Goal: Task Accomplishment & Management: Complete application form

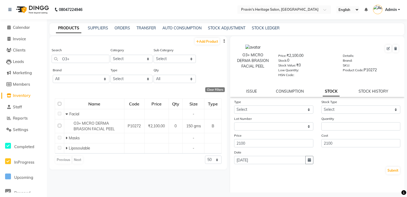
select select
click at [9, 10] on icon at bounding box center [9, 10] width 3 height 4
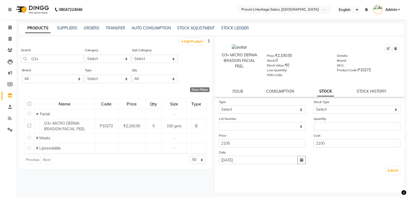
click at [9, 10] on icon at bounding box center [9, 10] width 3 height 4
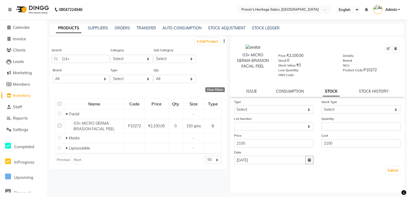
click at [10, 11] on icon at bounding box center [9, 10] width 3 height 4
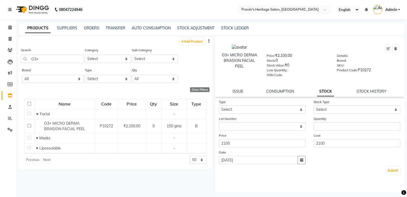
click at [12, 8] on icon at bounding box center [9, 10] width 3 height 4
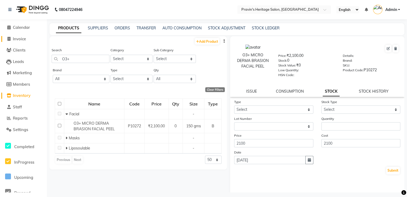
click at [17, 41] on span "Invoice" at bounding box center [19, 38] width 13 height 5
select select "service"
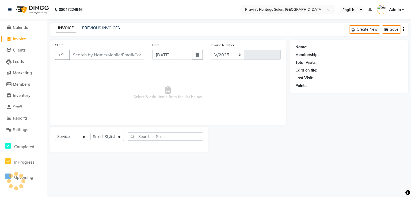
select select "3651"
type input "0200"
click at [85, 56] on input "Client" at bounding box center [106, 55] width 75 height 10
type input "[PERSON_NAME]"
click at [129, 59] on button "Add Client" at bounding box center [131, 55] width 28 height 10
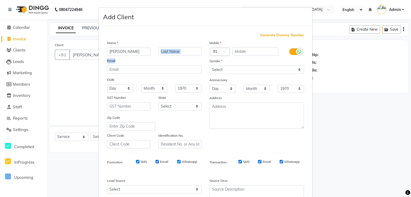
drag, startPoint x: 129, startPoint y: 59, endPoint x: 184, endPoint y: 54, distance: 55.1
click at [184, 54] on div "Name [PERSON_NAME] Email DOB Day 01 02 03 04 05 06 07 08 09 10 11 12 13 14 15 1…" at bounding box center [154, 94] width 102 height 109
click at [141, 49] on input "[PERSON_NAME]" at bounding box center [128, 52] width 43 height 8
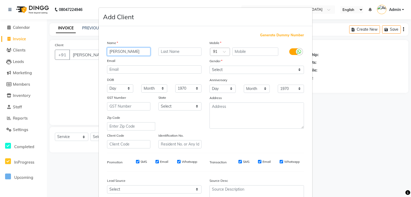
type input "[PERSON_NAME]"
type input "Parekh"
type input "8007976281"
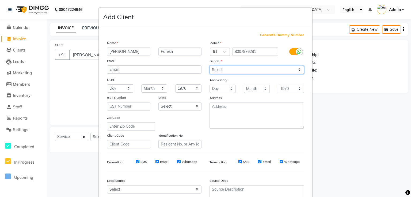
click at [218, 72] on select "Select [DEMOGRAPHIC_DATA] [DEMOGRAPHIC_DATA] Other Prefer Not To Say" at bounding box center [257, 70] width 94 height 8
select select "[DEMOGRAPHIC_DATA]"
click at [210, 66] on select "Select [DEMOGRAPHIC_DATA] [DEMOGRAPHIC_DATA] Other Prefer Not To Say" at bounding box center [257, 70] width 94 height 8
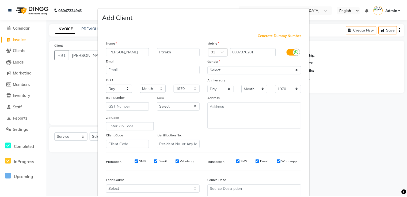
scroll to position [52, 0]
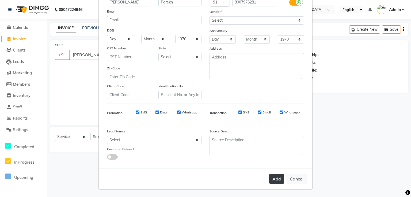
click at [273, 178] on button "Add" at bounding box center [276, 179] width 15 height 10
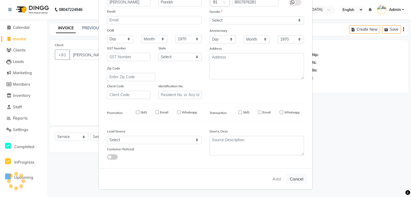
type input "8007976281"
select select
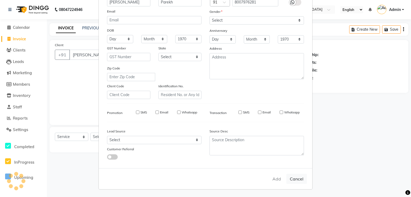
select select
checkbox input "false"
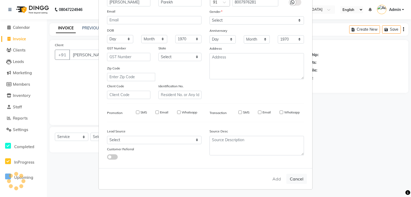
checkbox input "false"
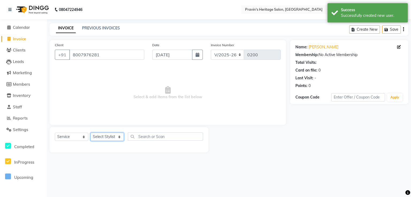
click at [110, 139] on select "Select Stylist [PERSON_NAME] [PERSON_NAME] [PERSON_NAME] Kavita [PERSON_NAME] […" at bounding box center [106, 137] width 33 height 8
select select "21072"
click at [90, 133] on select "Select Stylist [PERSON_NAME] [PERSON_NAME] [PERSON_NAME] Kavita [PERSON_NAME] […" at bounding box center [106, 137] width 33 height 8
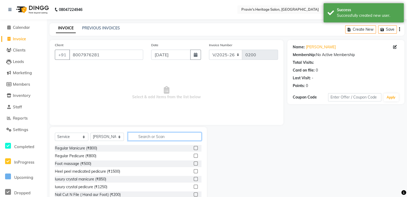
click at [139, 136] on input "text" at bounding box center [165, 137] width 74 height 8
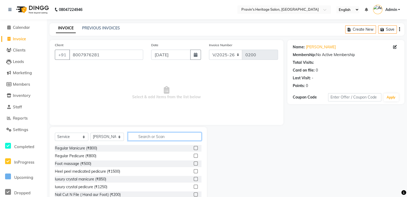
click at [139, 136] on input "text" at bounding box center [165, 137] width 74 height 8
type input "cut"
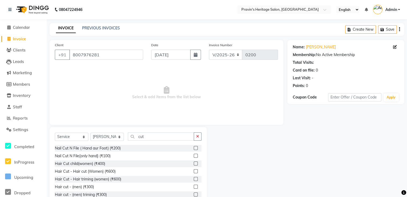
click at [194, 188] on label at bounding box center [196, 187] width 4 height 4
click at [194, 188] on input "checkbox" at bounding box center [195, 187] width 3 height 3
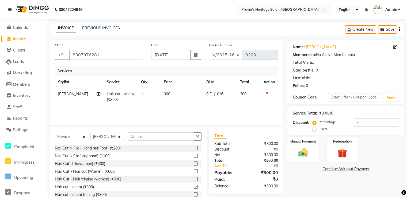
checkbox input "false"
click at [199, 138] on button "button" at bounding box center [198, 137] width 8 height 8
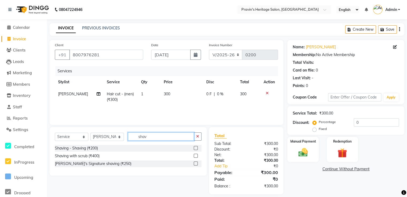
type input "shav"
click at [195, 149] on label at bounding box center [196, 148] width 4 height 4
click at [195, 149] on input "checkbox" at bounding box center [195, 148] width 3 height 3
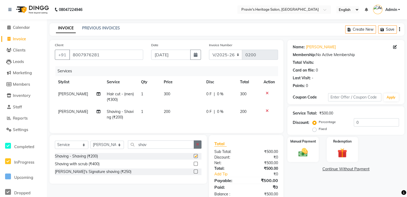
checkbox input "false"
click at [197, 147] on button "button" at bounding box center [198, 145] width 8 height 8
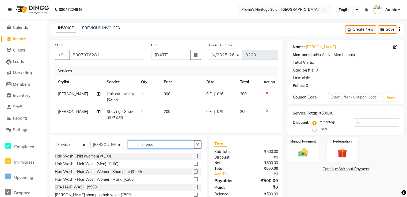
type input "hair was"
click at [195, 166] on label at bounding box center [196, 164] width 4 height 4
click at [195, 166] on input "checkbox" at bounding box center [195, 164] width 3 height 3
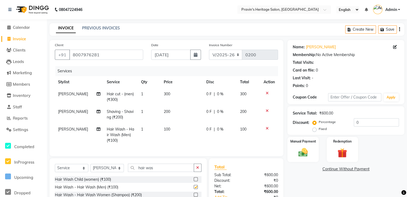
checkbox input "false"
click at [196, 170] on icon "button" at bounding box center [197, 168] width 3 height 4
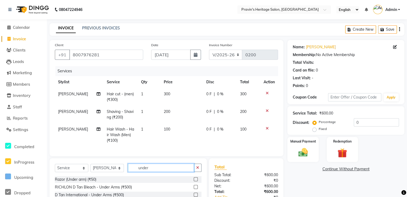
type input "under"
click at [194, 182] on label at bounding box center [196, 180] width 4 height 4
click at [194, 182] on input "checkbox" at bounding box center [195, 179] width 3 height 3
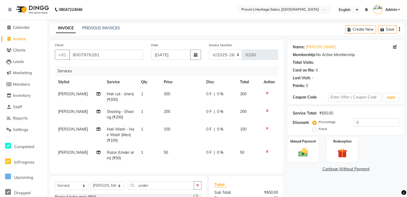
checkbox input "false"
click at [293, 144] on div "Manual Payment" at bounding box center [303, 150] width 32 height 26
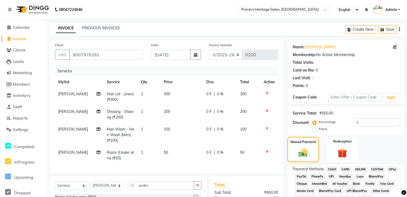
click at [334, 167] on span "CASH" at bounding box center [332, 170] width 12 height 6
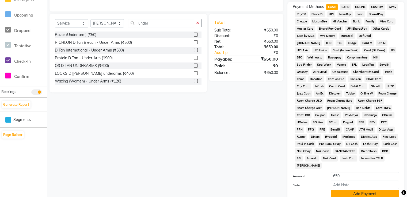
click at [364, 193] on button "Add Payment" at bounding box center [365, 194] width 68 height 8
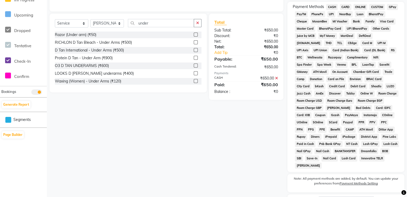
scroll to position [204, 0]
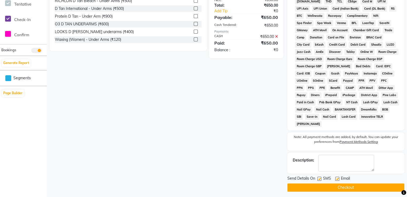
click at [340, 184] on button "Checkout" at bounding box center [345, 188] width 117 height 8
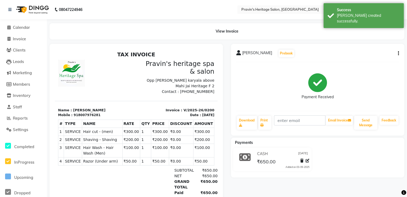
select select "service"
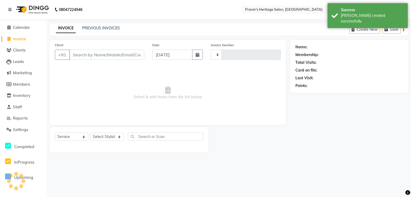
type input "0201"
select select "3651"
click at [85, 54] on input "Client" at bounding box center [106, 55] width 75 height 10
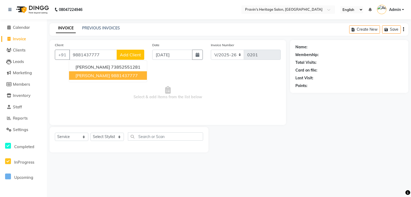
type input "9881437777"
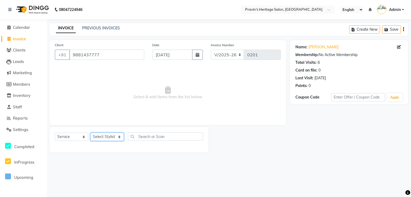
click at [105, 138] on select "Select Stylist [PERSON_NAME] [PERSON_NAME] [PERSON_NAME] Kavita [PERSON_NAME] […" at bounding box center [106, 137] width 33 height 8
select select "21127"
click at [90, 133] on select "Select Stylist [PERSON_NAME] [PERSON_NAME] [PERSON_NAME] Kavita [PERSON_NAME] […" at bounding box center [106, 137] width 33 height 8
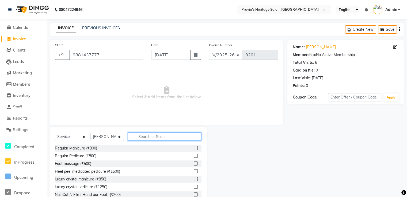
click at [157, 137] on input "text" at bounding box center [165, 137] width 74 height 8
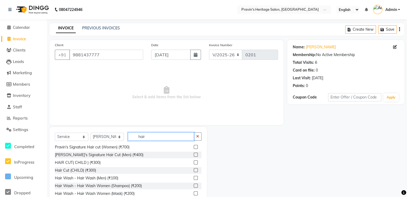
scroll to position [42, 0]
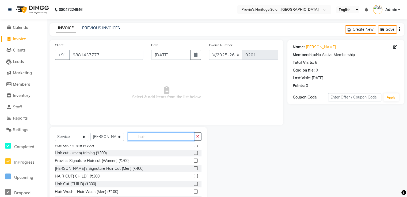
type input "hair"
click at [194, 168] on label at bounding box center [196, 169] width 4 height 4
click at [194, 168] on input "checkbox" at bounding box center [195, 168] width 3 height 3
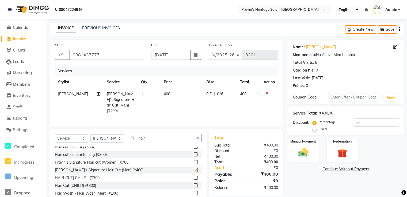
checkbox input "false"
click at [197, 140] on button "button" at bounding box center [198, 138] width 8 height 8
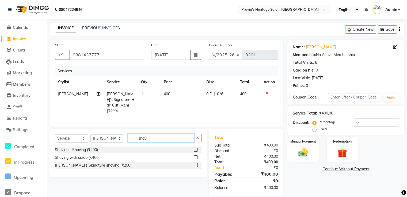
click at [172, 138] on input "shav" at bounding box center [161, 138] width 66 height 8
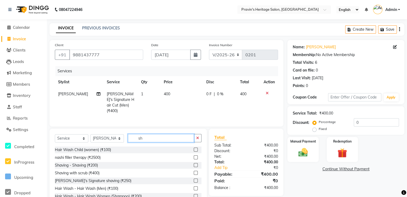
type input "s"
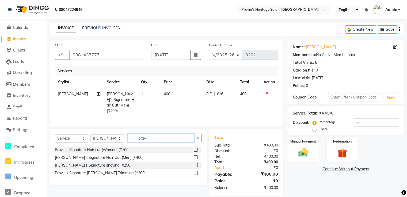
type input "prav"
click at [194, 173] on label at bounding box center [196, 173] width 4 height 4
click at [194, 173] on input "checkbox" at bounding box center [195, 173] width 3 height 3
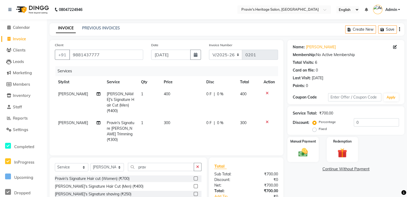
checkbox input "false"
click at [198, 165] on icon "button" at bounding box center [197, 167] width 3 height 4
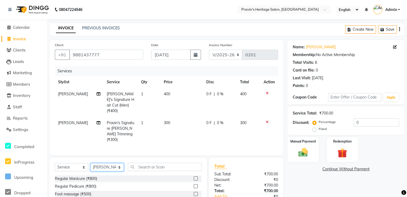
click at [104, 164] on select "Select Stylist [PERSON_NAME] [PERSON_NAME] [PERSON_NAME] Kavita [PERSON_NAME] […" at bounding box center [106, 167] width 33 height 8
select select "59847"
click at [90, 163] on select "Select Stylist [PERSON_NAME] [PERSON_NAME] [PERSON_NAME] Kavita [PERSON_NAME] […" at bounding box center [106, 167] width 33 height 8
click at [141, 163] on input "text" at bounding box center [165, 167] width 74 height 8
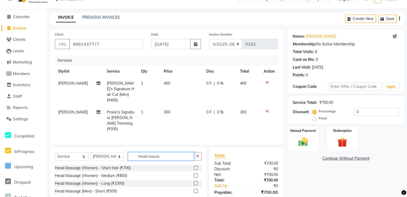
scroll to position [10, 0]
type input "head massa"
click at [196, 190] on label at bounding box center [196, 192] width 4 height 4
click at [196, 190] on input "checkbox" at bounding box center [195, 191] width 3 height 3
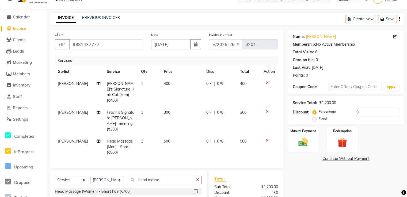
checkbox input "false"
click at [167, 139] on span "500" at bounding box center [167, 141] width 6 height 5
select select "59847"
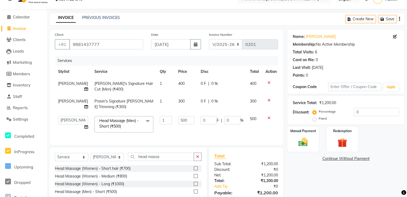
click at [175, 131] on td "500" at bounding box center [186, 124] width 22 height 23
click at [179, 120] on input "500" at bounding box center [186, 120] width 16 height 8
type input "5"
type input "400"
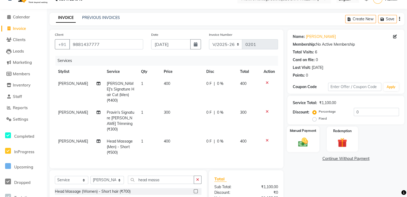
click at [308, 132] on label "Manual Payment" at bounding box center [303, 130] width 27 height 5
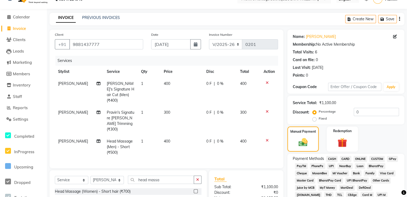
click at [315, 167] on span "PhonePe" at bounding box center [317, 166] width 15 height 6
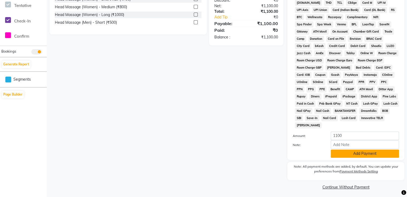
click at [372, 150] on button "Add Payment" at bounding box center [365, 154] width 68 height 8
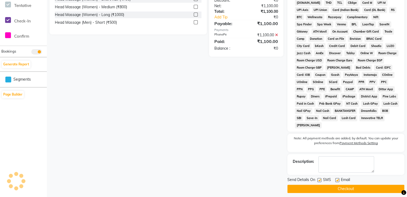
click at [329, 189] on button "Checkout" at bounding box center [345, 189] width 117 height 8
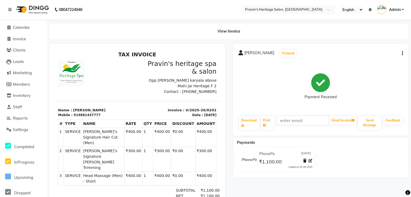
select select "service"
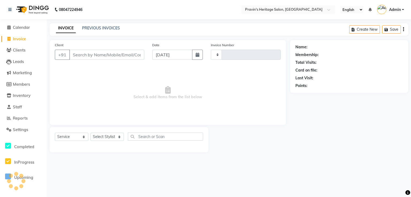
type input "0202"
select select "3651"
click at [87, 56] on input "Client" at bounding box center [106, 55] width 75 height 10
type input "9028841111"
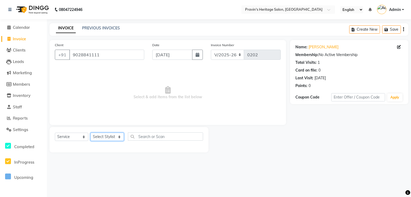
click at [109, 139] on select "Select Stylist [PERSON_NAME] [PERSON_NAME] [PERSON_NAME] Kavita [PERSON_NAME] […" at bounding box center [106, 137] width 33 height 8
select select "70399"
click at [90, 133] on select "Select Stylist [PERSON_NAME] [PERSON_NAME] [PERSON_NAME] Kavita [PERSON_NAME] […" at bounding box center [106, 137] width 33 height 8
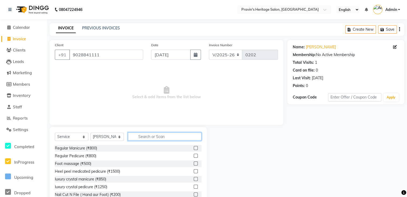
click at [165, 138] on input "text" at bounding box center [165, 137] width 74 height 8
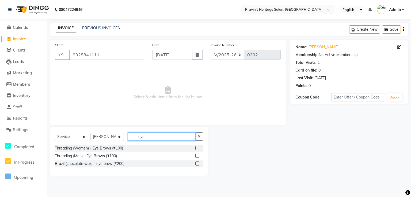
type input "eye"
click at [197, 149] on label at bounding box center [197, 148] width 4 height 4
click at [197, 149] on input "checkbox" at bounding box center [196, 148] width 3 height 3
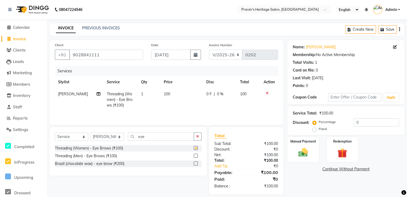
checkbox input "false"
click at [196, 138] on button "button" at bounding box center [198, 137] width 8 height 8
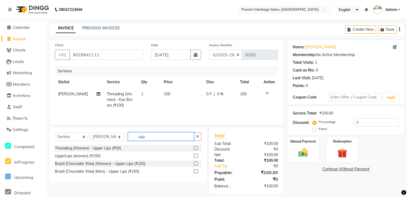
type input "upp"
click at [197, 148] on label at bounding box center [196, 148] width 4 height 4
click at [197, 148] on input "checkbox" at bounding box center [195, 148] width 3 height 3
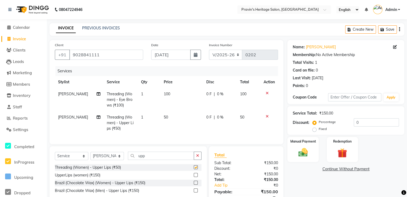
checkbox input "false"
click at [198, 158] on icon "button" at bounding box center [197, 156] width 3 height 4
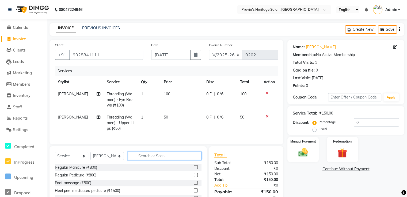
click at [191, 160] on input "text" at bounding box center [165, 156] width 74 height 8
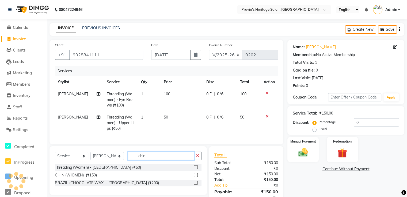
type input "chin"
click at [196, 185] on label at bounding box center [196, 183] width 4 height 4
click at [196, 185] on input "checkbox" at bounding box center [195, 183] width 3 height 3
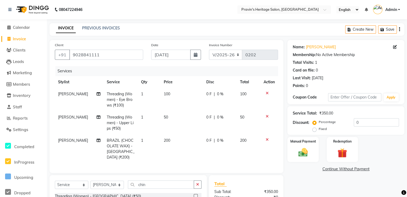
checkbox input "false"
click at [198, 183] on icon "button" at bounding box center [197, 185] width 3 height 4
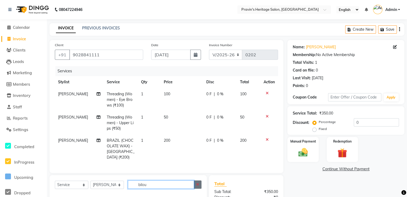
type input "bilou"
click at [201, 187] on button "button" at bounding box center [198, 185] width 8 height 8
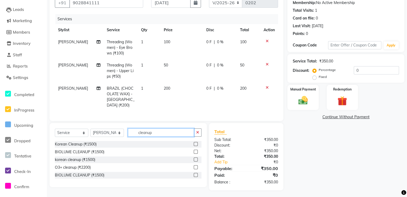
type input "cleanup"
click at [194, 175] on label at bounding box center [196, 175] width 4 height 4
click at [194, 175] on input "checkbox" at bounding box center [195, 175] width 3 height 3
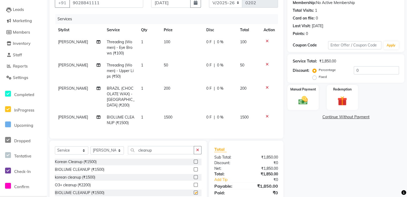
checkbox input "false"
click at [77, 115] on span "[PERSON_NAME]" at bounding box center [73, 117] width 30 height 5
select select "70399"
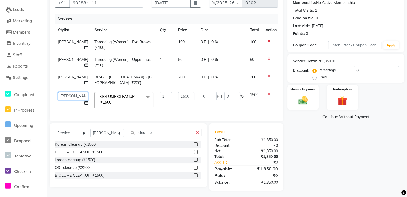
click at [68, 98] on select "[PERSON_NAME] [PERSON_NAME] [PERSON_NAME] Kavita [PERSON_NAME] [PERSON_NAME] [P…" at bounding box center [73, 96] width 30 height 8
select select "21070"
click at [311, 90] on label "Manual Payment" at bounding box center [303, 89] width 27 height 5
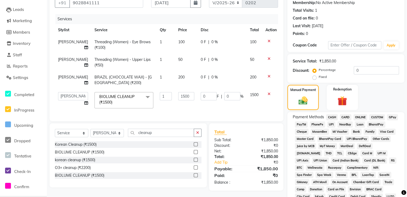
click at [320, 123] on span "PhonePe" at bounding box center [317, 125] width 15 height 6
drag, startPoint x: 298, startPoint y: 188, endPoint x: 151, endPoint y: 172, distance: 147.2
click at [151, 172] on div "O3+ cleanup (₹2200)" at bounding box center [128, 168] width 147 height 7
click at [319, 124] on span "PhonePe" at bounding box center [317, 125] width 15 height 6
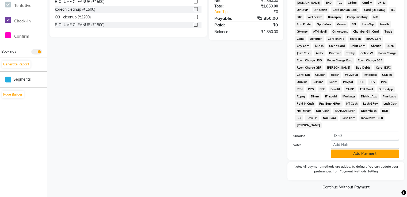
click at [367, 153] on button "Add Payment" at bounding box center [365, 154] width 68 height 8
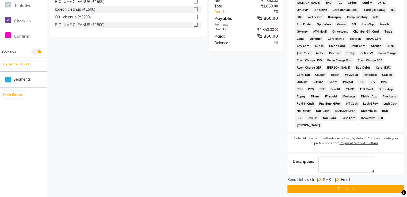
click at [345, 187] on button "Checkout" at bounding box center [345, 189] width 117 height 8
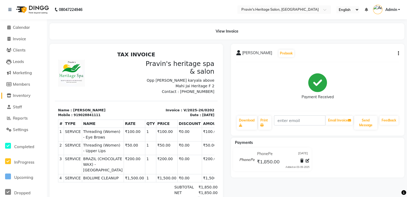
click at [29, 94] on span "Inventory" at bounding box center [22, 95] width 18 height 5
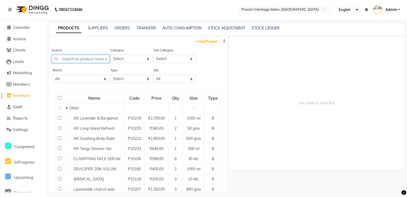
click at [65, 58] on input "text" at bounding box center [81, 59] width 58 height 8
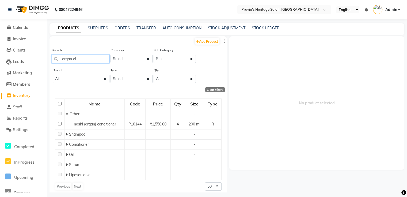
type input "argan oil"
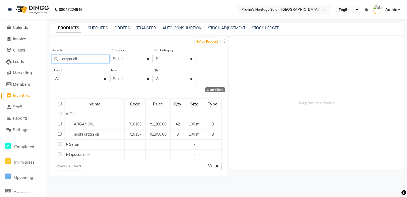
click at [88, 56] on input "argan oil" at bounding box center [81, 59] width 58 height 8
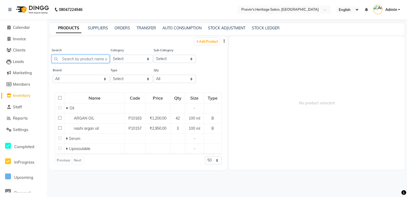
type input "c"
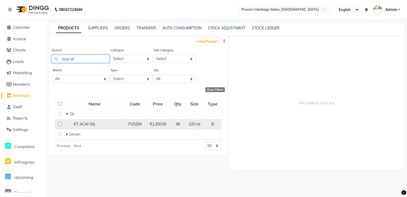
type input "acai oil"
click at [60, 124] on input "checkbox" at bounding box center [59, 123] width 3 height 3
checkbox input "true"
select select
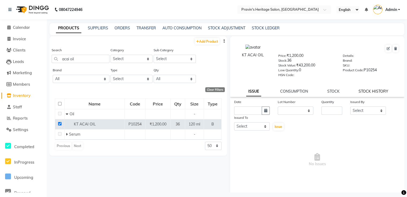
click at [360, 94] on link "STOCK HISTORY" at bounding box center [374, 91] width 30 height 5
select select "all"
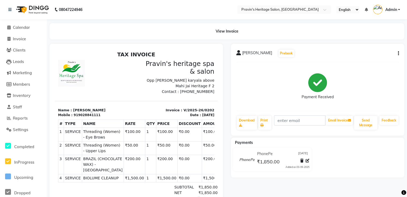
select select "service"
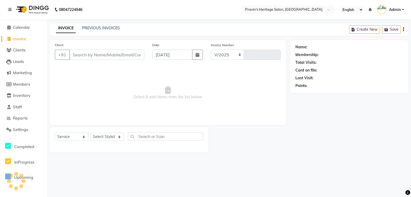
select select "3651"
type input "0203"
click at [90, 58] on input "Client" at bounding box center [106, 55] width 75 height 10
